Goal: Use online tool/utility: Utilize a website feature to perform a specific function

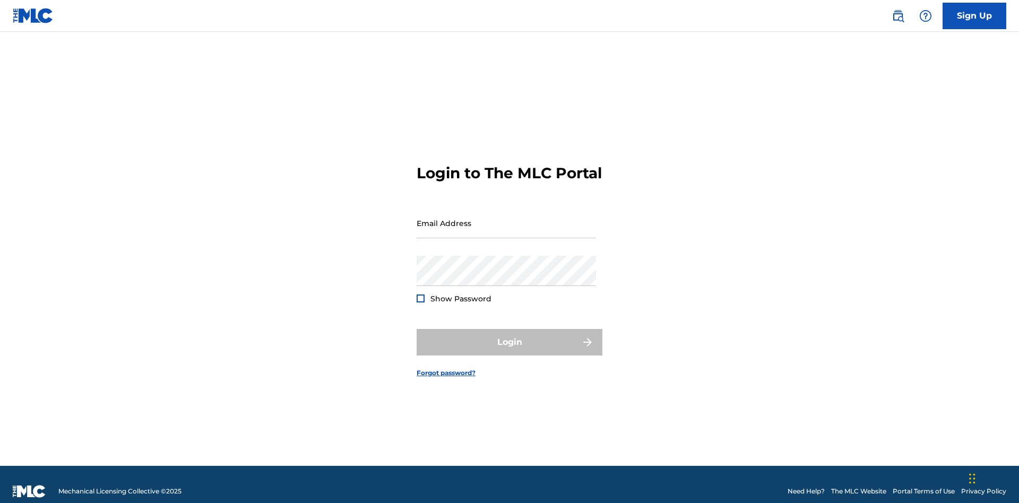
scroll to position [14, 0]
click at [506, 218] on input "Email Address" at bounding box center [506, 223] width 179 height 30
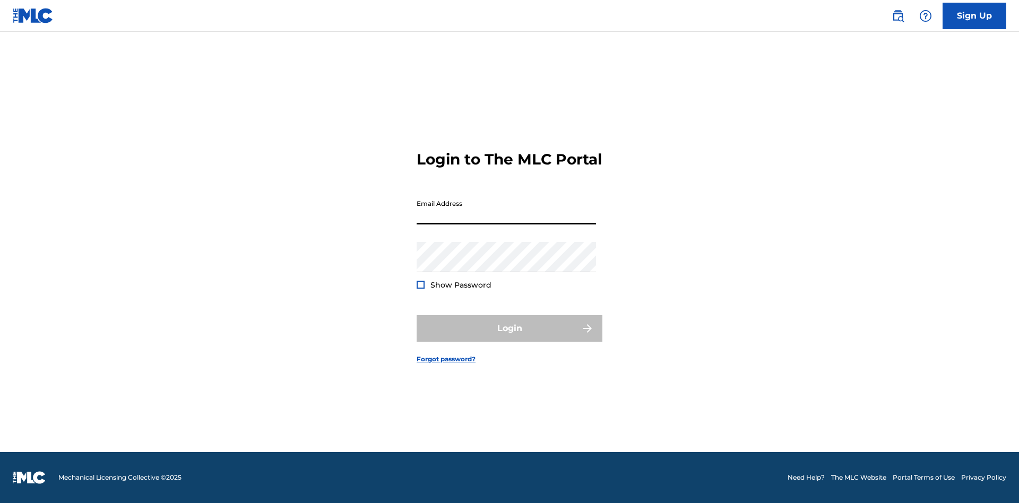
scroll to position [14, 0]
type input "Duke.McTesterson@gmail.com"
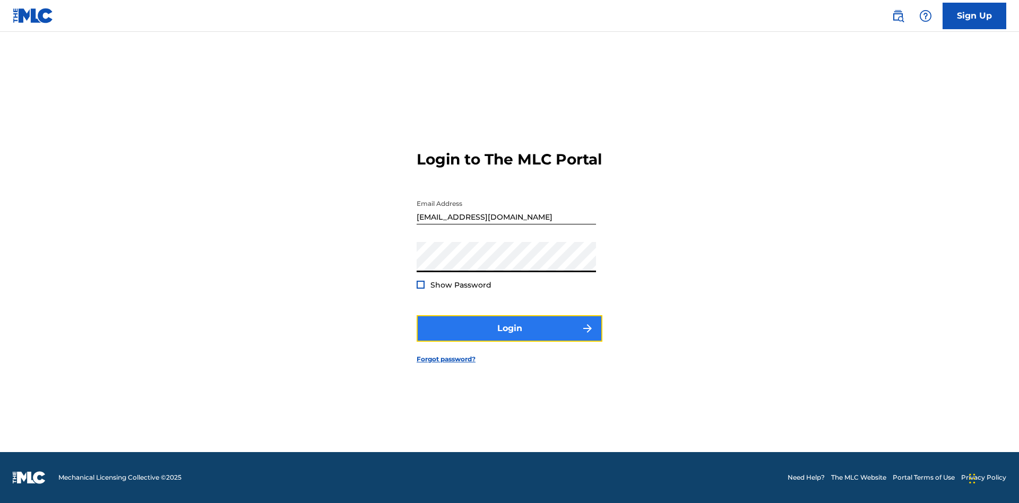
click at [510, 338] on button "Login" at bounding box center [510, 328] width 186 height 27
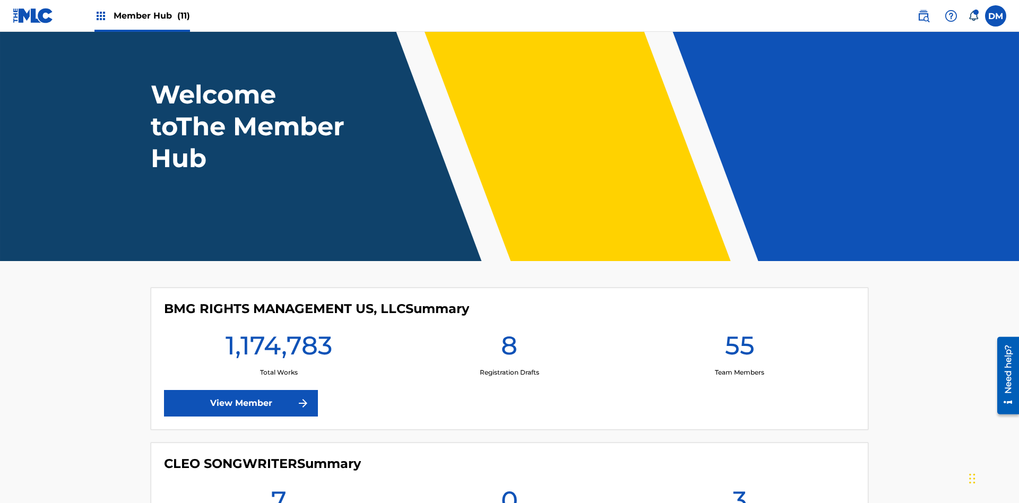
click at [151, 15] on span "Member Hub (11)" at bounding box center [152, 16] width 76 height 12
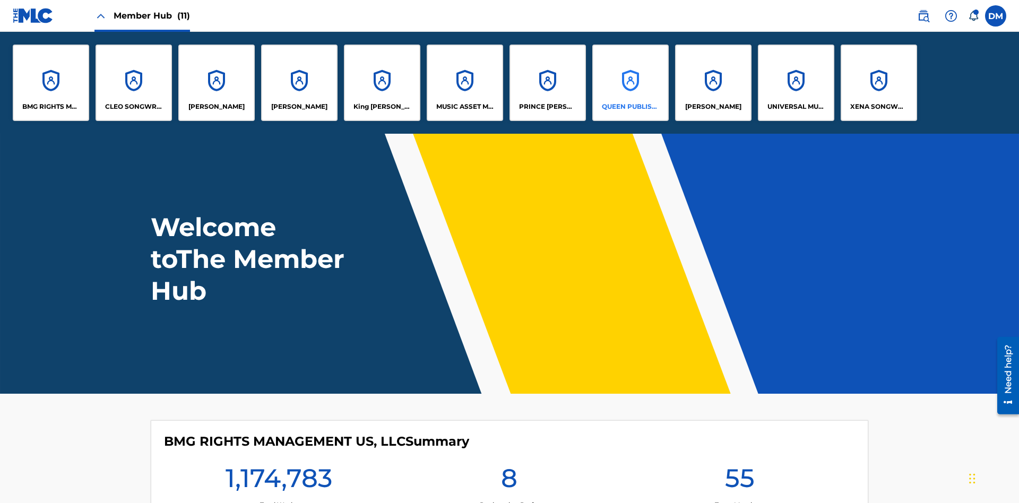
click at [630, 107] on p "QUEEN PUBLISHA" at bounding box center [631, 107] width 58 height 10
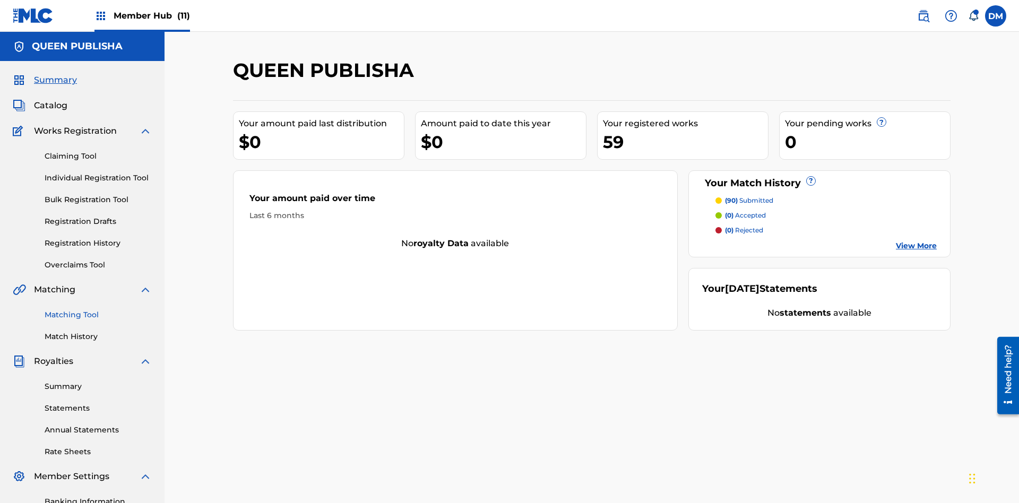
click at [98, 309] on link "Matching Tool" at bounding box center [98, 314] width 107 height 11
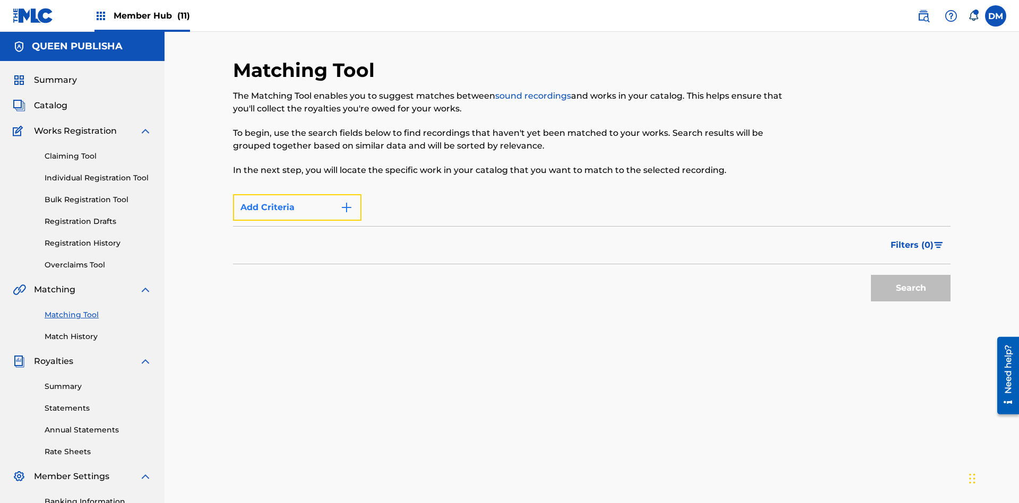
click at [297, 194] on button "Add Criteria" at bounding box center [297, 207] width 128 height 27
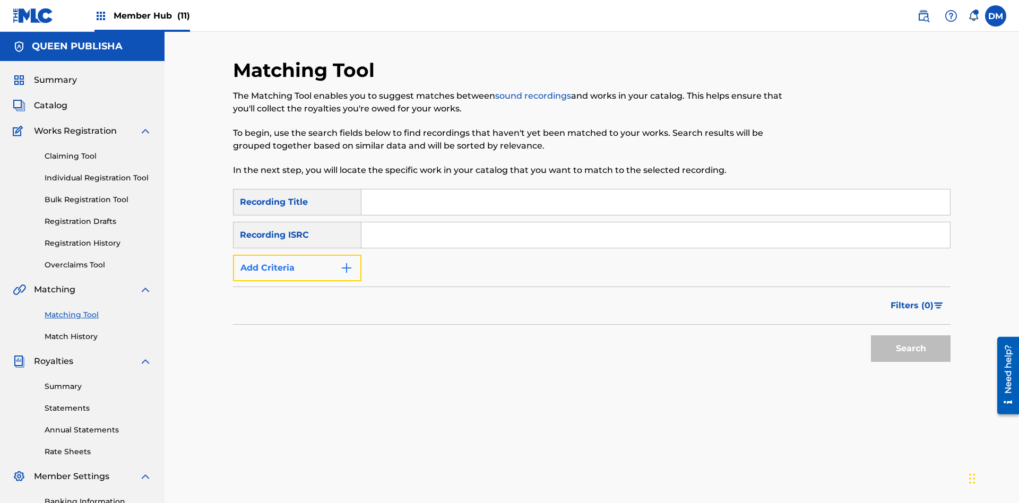
scroll to position [155, 0]
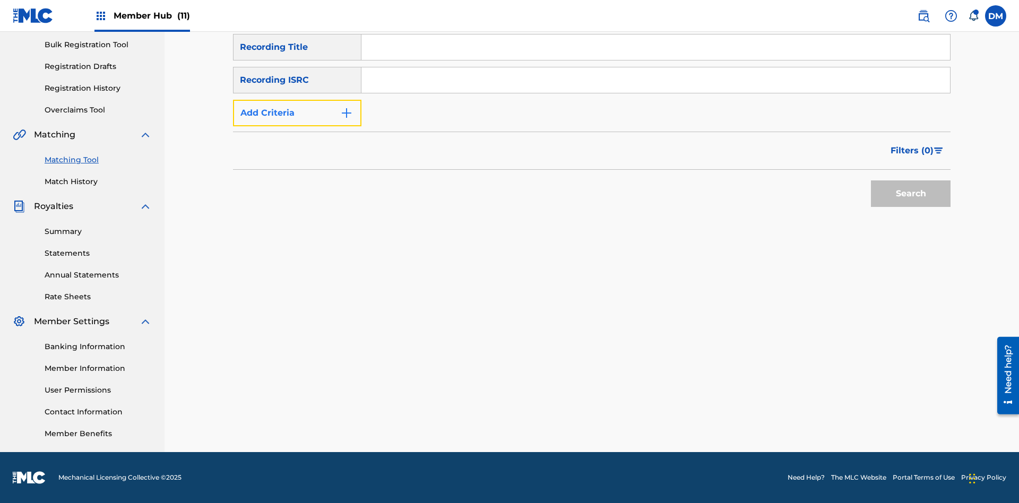
click at [297, 126] on button "Add Criteria" at bounding box center [297, 113] width 128 height 27
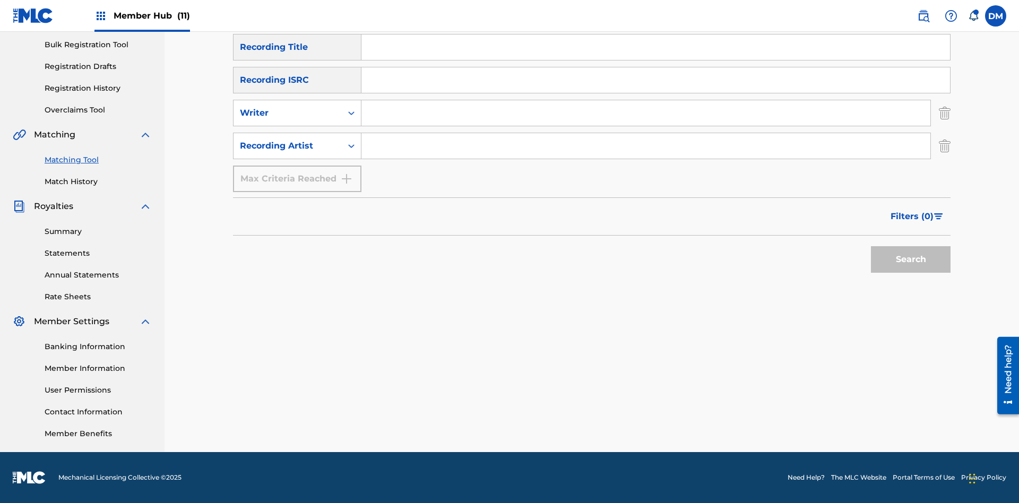
click at [656, 60] on input "Search Form" at bounding box center [656, 47] width 589 height 25
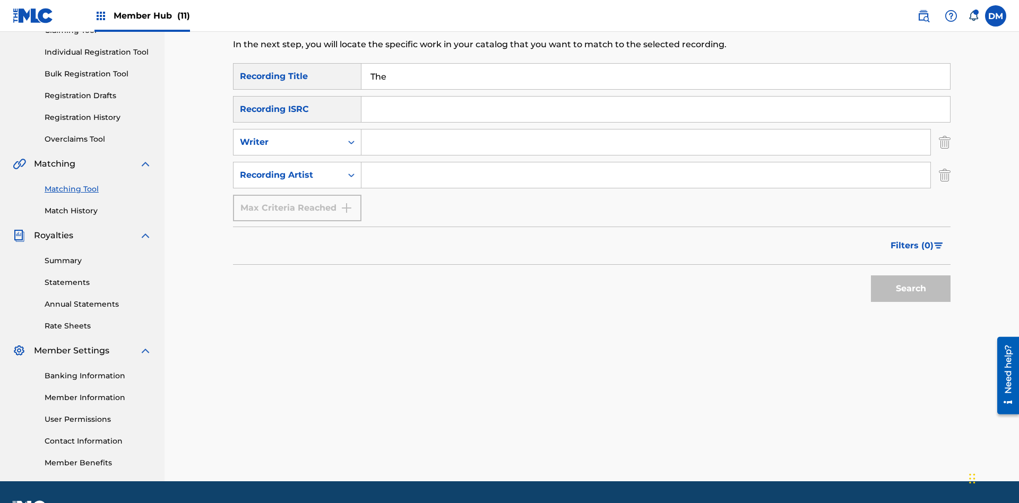
type input "The"
click at [911, 276] on button "Search" at bounding box center [911, 289] width 80 height 27
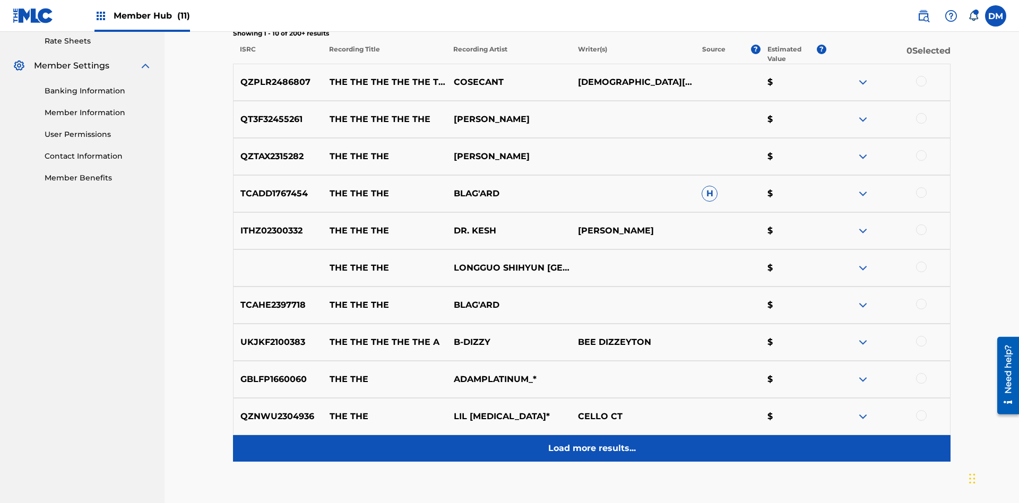
click at [591, 442] on p "Load more results..." at bounding box center [592, 448] width 88 height 13
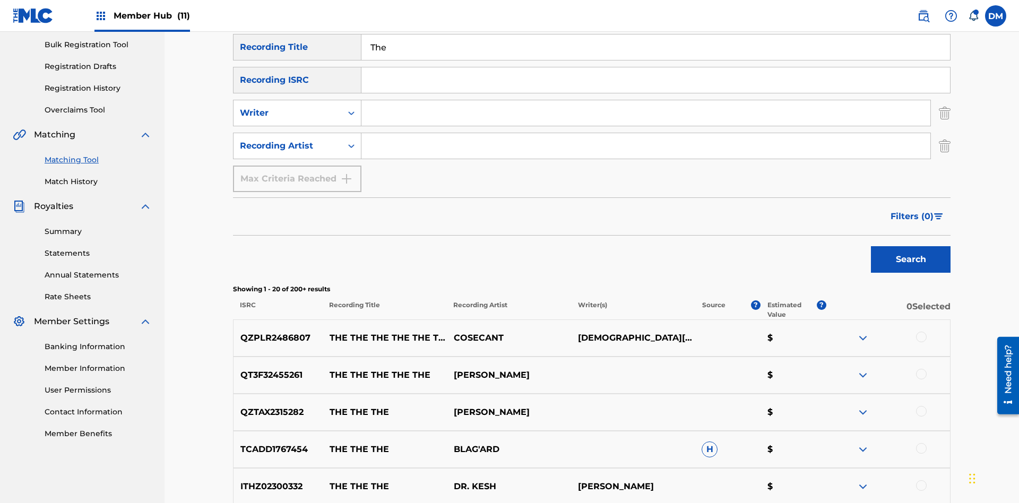
click at [921, 332] on div at bounding box center [921, 337] width 11 height 11
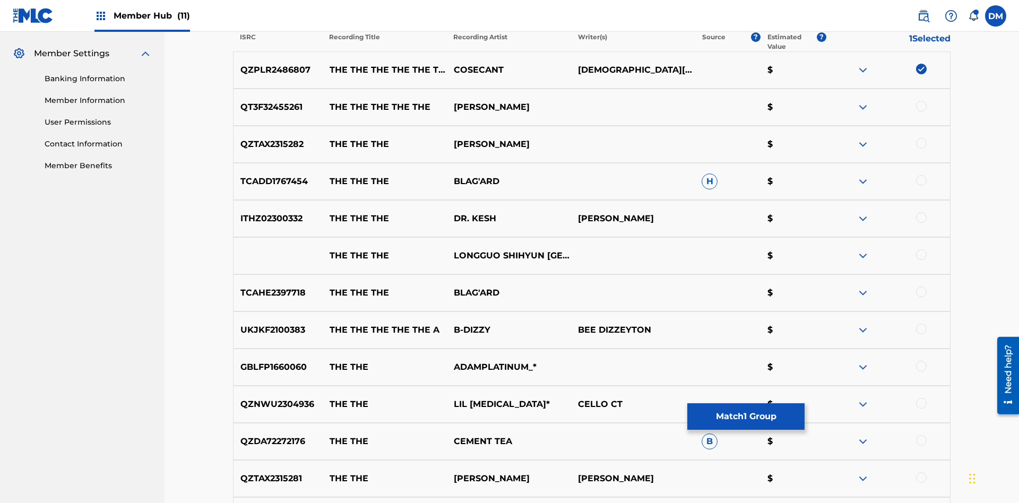
click at [921, 138] on div at bounding box center [921, 143] width 11 height 11
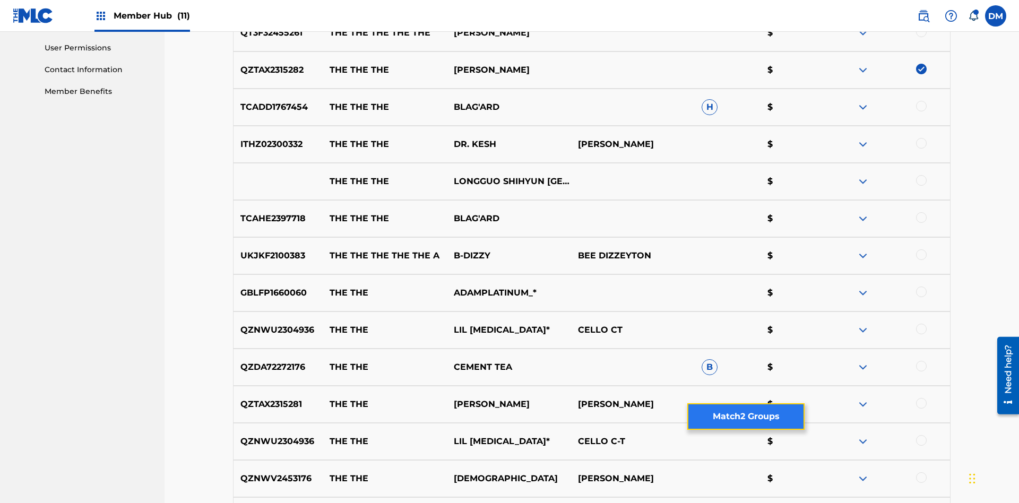
click at [746, 417] on button "Match 2 Groups" at bounding box center [745, 416] width 117 height 27
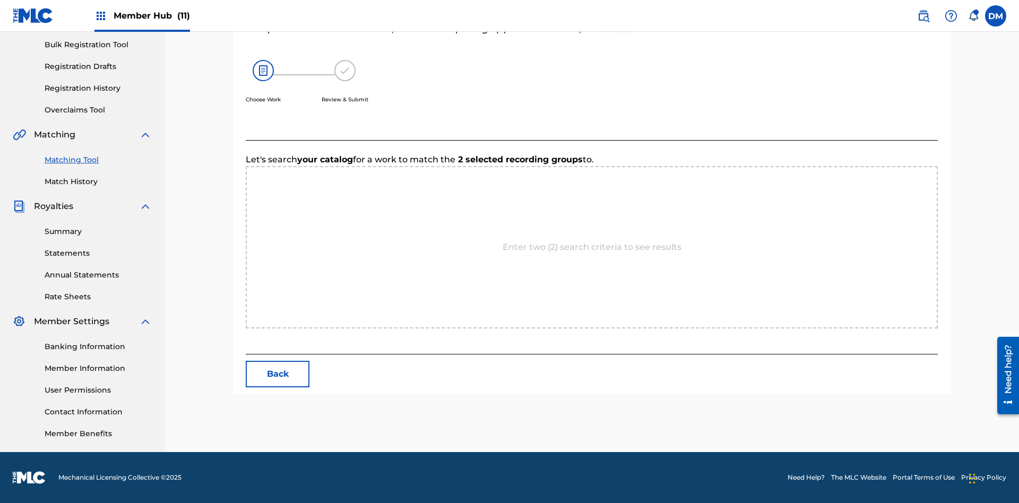
scroll to position [204, 0]
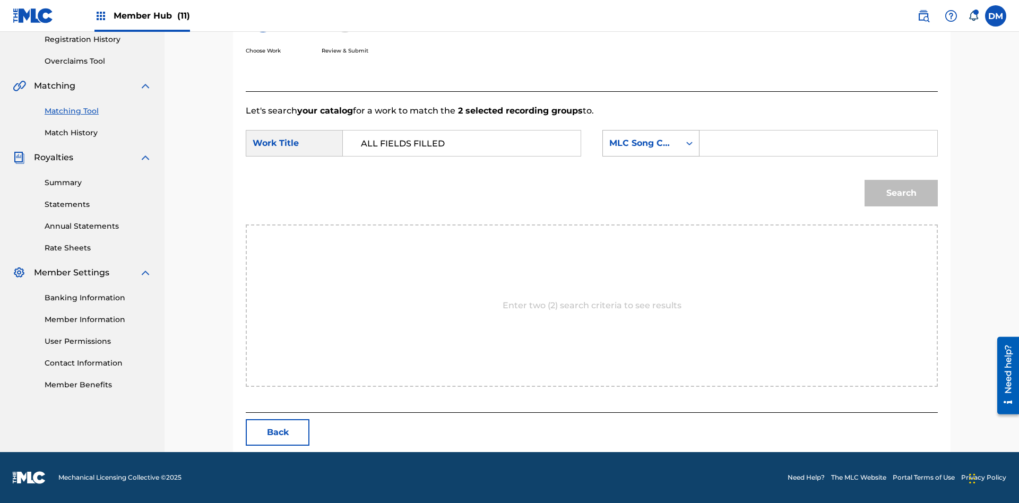
type input "ALL FIELDS FILLED"
click at [651, 143] on div "MLC Song Code" at bounding box center [641, 143] width 64 height 13
click at [651, 157] on div "ISWC" at bounding box center [651, 157] width 96 height 27
click at [818, 143] on input "Search Form" at bounding box center [819, 143] width 220 height 25
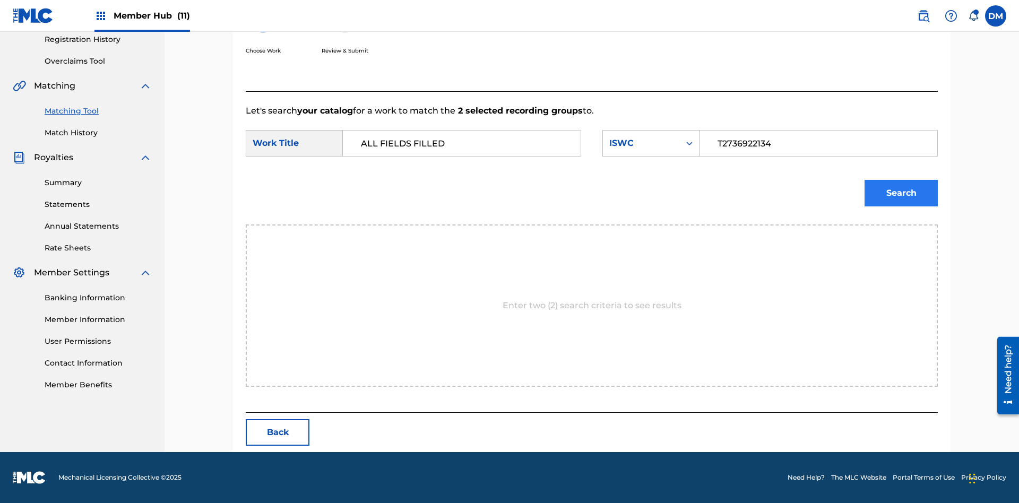
type input "T2736922134"
click at [901, 193] on button "Search" at bounding box center [901, 193] width 73 height 27
